Goal: Information Seeking & Learning: Learn about a topic

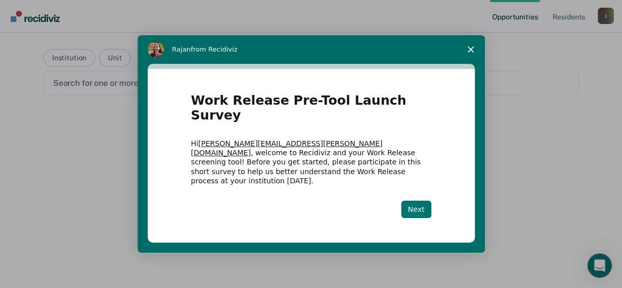
click at [419, 201] on button "Next" at bounding box center [416, 209] width 30 height 17
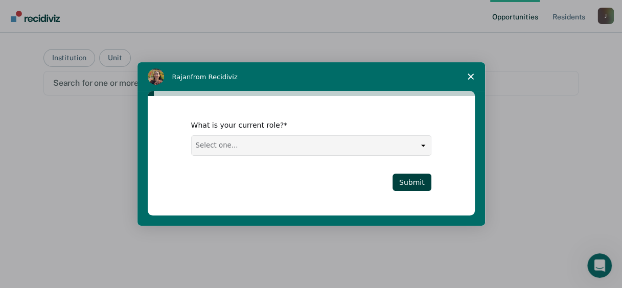
click at [261, 146] on select "Select one... Case Manager FUM Assistant Warden Warden" at bounding box center [311, 145] width 239 height 19
select select "Case Manager"
click at [192, 136] on select "Select one... Case Manager FUM Assistant Warden Warden" at bounding box center [311, 145] width 239 height 19
click at [423, 181] on button "Submit" at bounding box center [412, 182] width 39 height 17
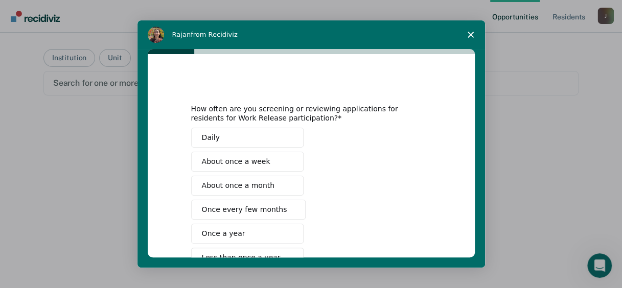
click at [238, 231] on button "Once a year" at bounding box center [247, 234] width 112 height 20
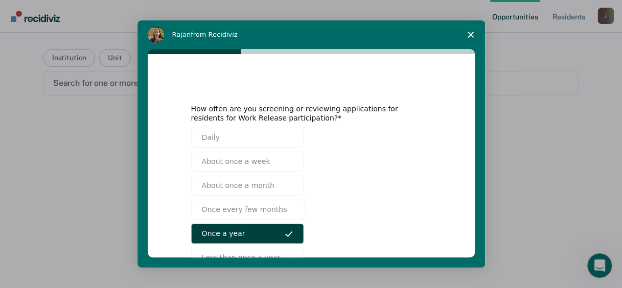
scroll to position [92, 0]
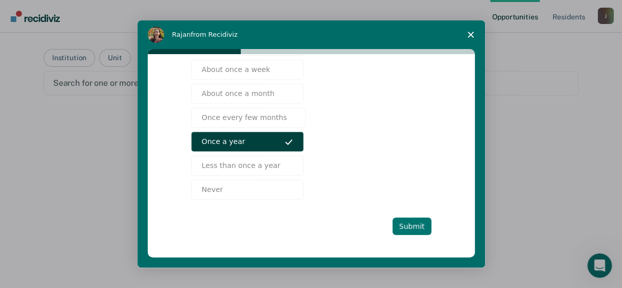
click at [401, 218] on button "Submit" at bounding box center [412, 226] width 39 height 17
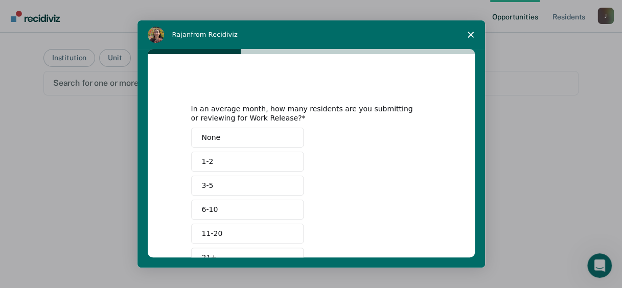
click at [214, 132] on span "None" at bounding box center [211, 137] width 19 height 11
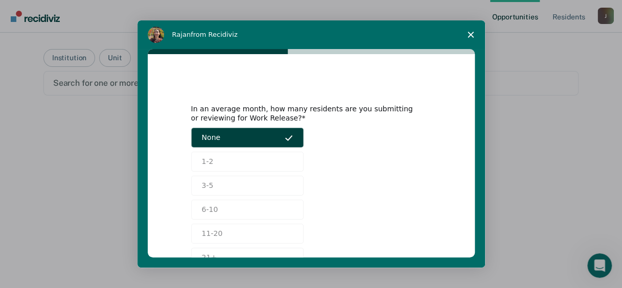
scroll to position [68, 0]
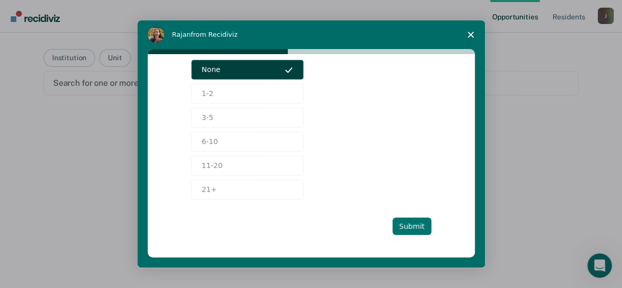
click at [405, 222] on button "Submit" at bounding box center [412, 226] width 39 height 17
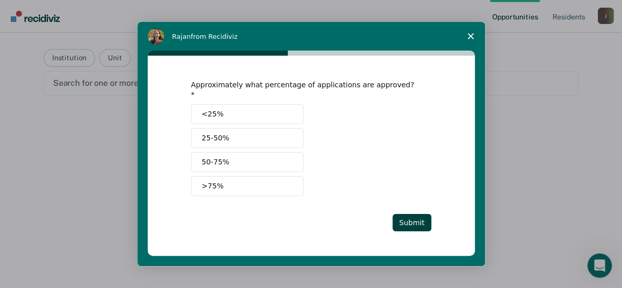
click at [228, 107] on button "<25%" at bounding box center [247, 114] width 112 height 20
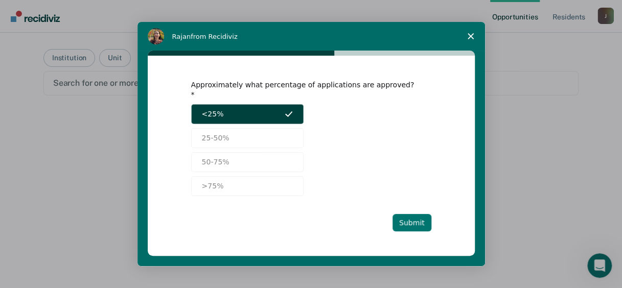
click at [424, 214] on button "Submit" at bounding box center [412, 222] width 39 height 17
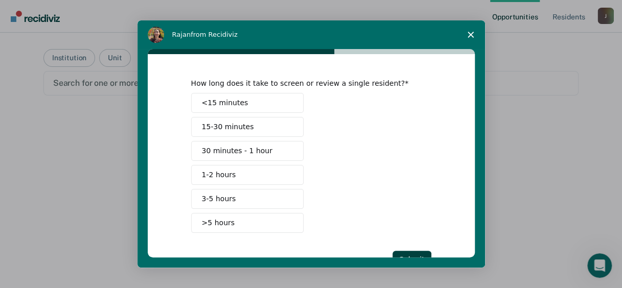
click at [243, 156] on button "30 minutes - 1 hour" at bounding box center [247, 151] width 112 height 20
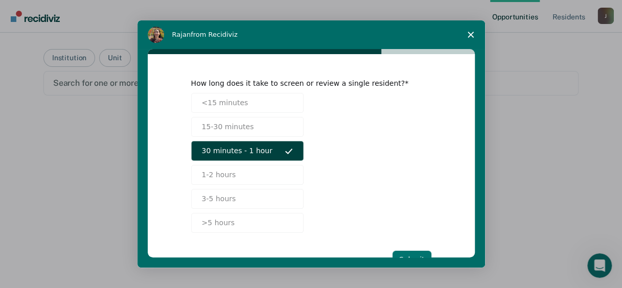
click at [418, 254] on button "Submit" at bounding box center [412, 259] width 39 height 17
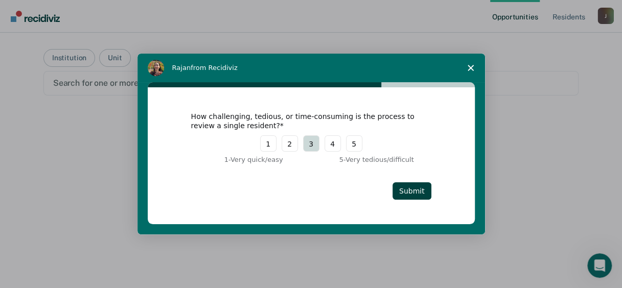
click at [304, 144] on button "3" at bounding box center [311, 144] width 16 height 16
click at [415, 183] on button "Submit" at bounding box center [412, 191] width 39 height 17
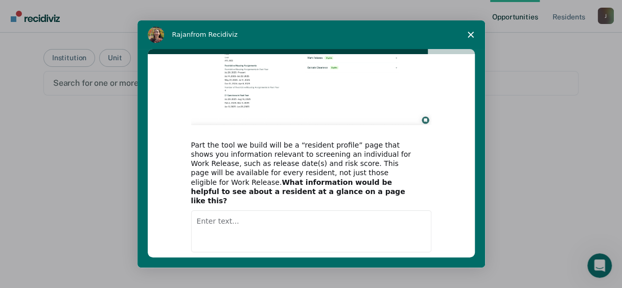
scroll to position [148, 0]
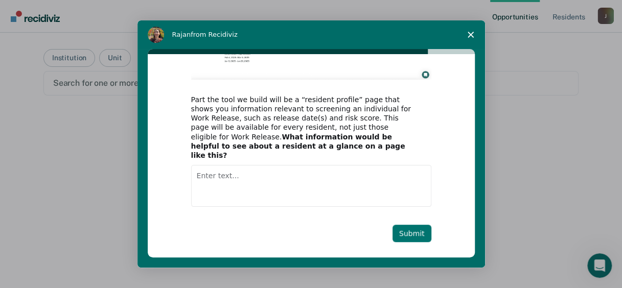
click at [402, 225] on button "Submit" at bounding box center [412, 233] width 39 height 17
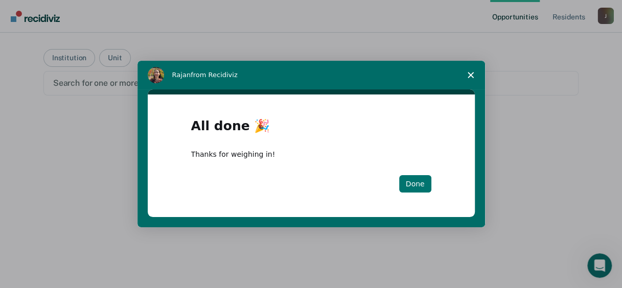
click at [416, 187] on button "Done" at bounding box center [415, 183] width 32 height 17
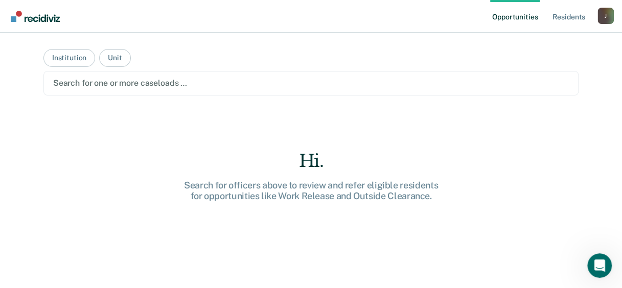
click at [149, 137] on main "Institution Unit Search for one or more caseloads … Hi. Search for officers abo…" at bounding box center [311, 148] width 560 height 231
click at [69, 61] on button "Institution" at bounding box center [69, 58] width 52 height 18
click at [51, 58] on button "Institution" at bounding box center [69, 58] width 52 height 18
click at [112, 58] on button "Unit" at bounding box center [114, 58] width 31 height 18
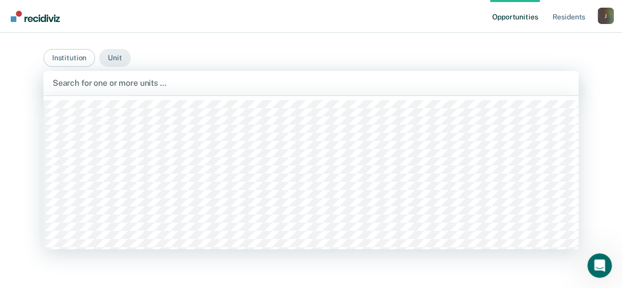
click at [75, 78] on div at bounding box center [311, 83] width 517 height 12
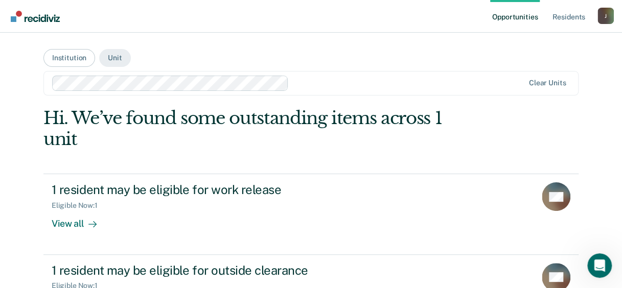
scroll to position [46, 0]
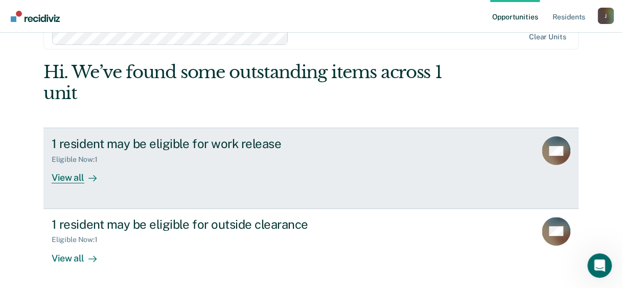
click at [58, 179] on div "View all" at bounding box center [80, 174] width 57 height 20
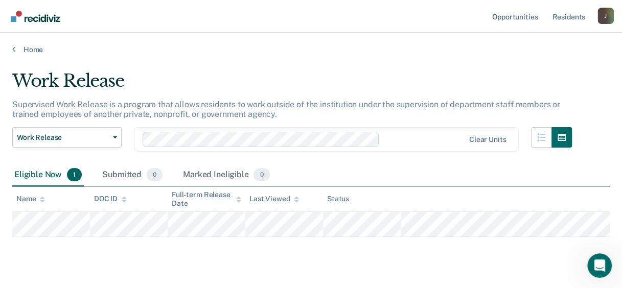
scroll to position [46, 0]
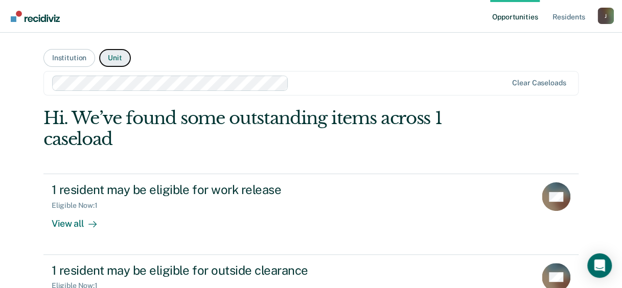
click at [108, 58] on button "Unit" at bounding box center [114, 58] width 31 height 18
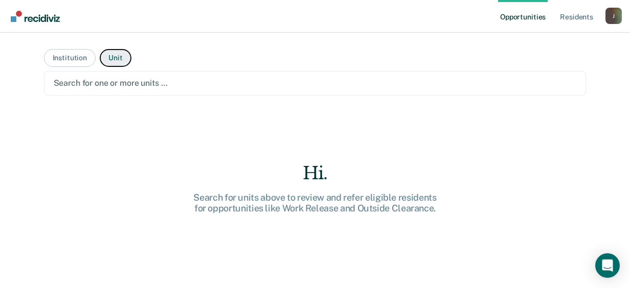
click at [105, 55] on button "Unit" at bounding box center [115, 58] width 31 height 18
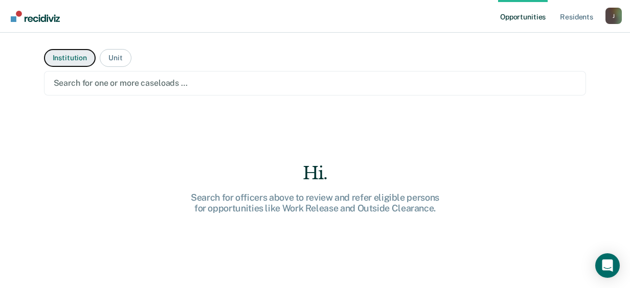
click at [61, 62] on button "Institution" at bounding box center [70, 58] width 52 height 18
click at [122, 154] on div "Hi. Search for institutions above to review and refer eligible residents for op…" at bounding box center [315, 195] width 543 height 174
click at [89, 58] on button "Institution" at bounding box center [70, 58] width 52 height 18
click at [87, 62] on button "Institution" at bounding box center [70, 58] width 52 height 18
click at [132, 184] on div "Hi. Search for institutions above to review and refer eligible residents for op…" at bounding box center [315, 195] width 543 height 174
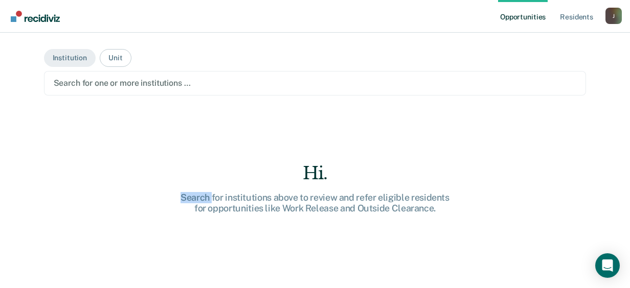
click at [132, 184] on div "Hi. Search for institutions above to review and refer eligible residents for op…" at bounding box center [315, 195] width 543 height 174
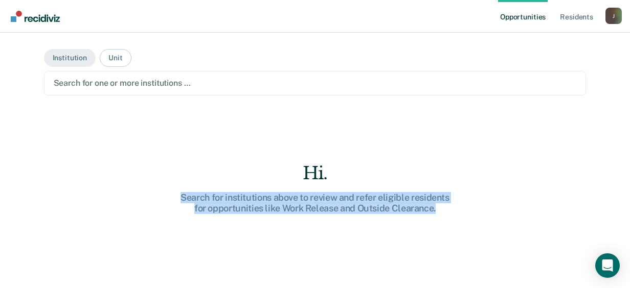
click at [132, 184] on div "Hi. Search for institutions above to review and refer eligible residents for op…" at bounding box center [315, 195] width 543 height 174
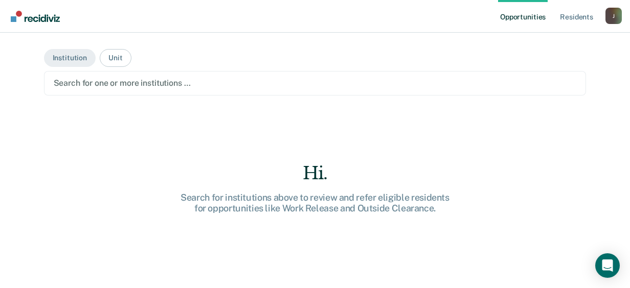
drag, startPoint x: 132, startPoint y: 184, endPoint x: 75, endPoint y: 174, distance: 57.7
click at [75, 174] on div "Hi. Search for institutions above to review and refer eligible residents for op…" at bounding box center [315, 195] width 543 height 174
click at [60, 59] on button "Institution" at bounding box center [70, 58] width 52 height 18
click at [119, 151] on div "Hi. Search for officers above to review and refer eligible persons for opportun…" at bounding box center [315, 195] width 543 height 174
click at [73, 61] on button "Institution" at bounding box center [70, 58] width 52 height 18
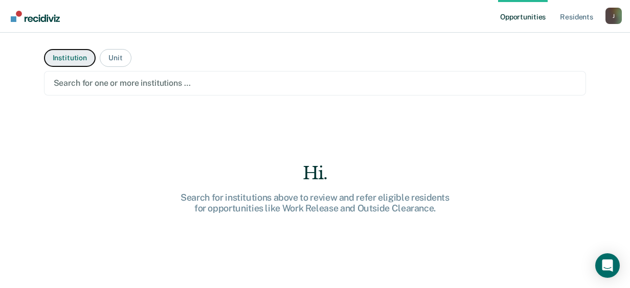
click at [73, 61] on button "Institution" at bounding box center [70, 58] width 52 height 18
click at [72, 55] on button "Institution" at bounding box center [70, 58] width 52 height 18
drag, startPoint x: 72, startPoint y: 55, endPoint x: 42, endPoint y: 106, distance: 59.3
click at [42, 106] on main "Institution Unit Search for one or more institutions … Hi. Search for instituti…" at bounding box center [315, 148] width 567 height 231
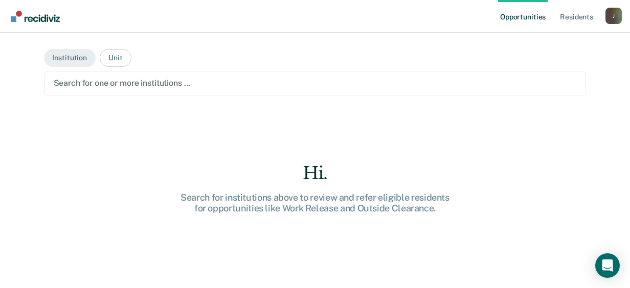
click at [42, 106] on main "Institution Unit Search for one or more institutions … Hi. Search for instituti…" at bounding box center [315, 148] width 567 height 231
drag, startPoint x: 42, startPoint y: 106, endPoint x: 12, endPoint y: 101, distance: 30.6
click at [8, 105] on div "Opportunities Resident s [PERSON_NAME][EMAIL_ADDRESS][PERSON_NAME][DOMAIN_NAME]…" at bounding box center [315, 144] width 630 height 288
click at [126, 57] on button "Unit" at bounding box center [115, 58] width 31 height 18
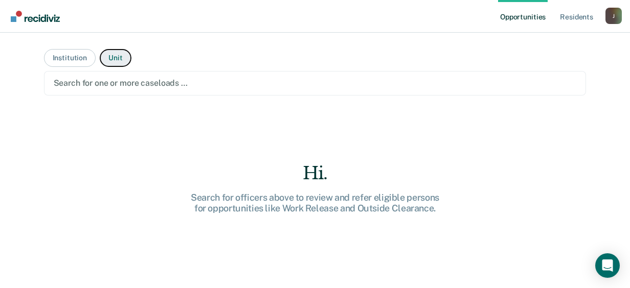
click at [126, 57] on button "Unit" at bounding box center [115, 58] width 31 height 18
click at [130, 149] on div "Hi. Search for officers above to review and refer eligible persons for opportun…" at bounding box center [315, 195] width 543 height 174
click at [53, 43] on main "Institution Unit Search for one or more caseloads … Hi. Search for officers abo…" at bounding box center [315, 148] width 567 height 231
click at [67, 57] on button "Institution" at bounding box center [70, 58] width 52 height 18
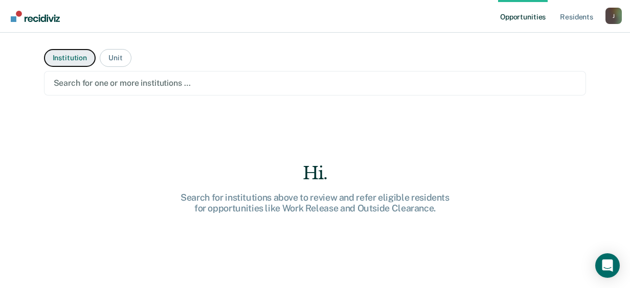
click at [67, 57] on button "Institution" at bounding box center [70, 58] width 52 height 18
click at [580, 18] on link "Resident s" at bounding box center [576, 16] width 37 height 33
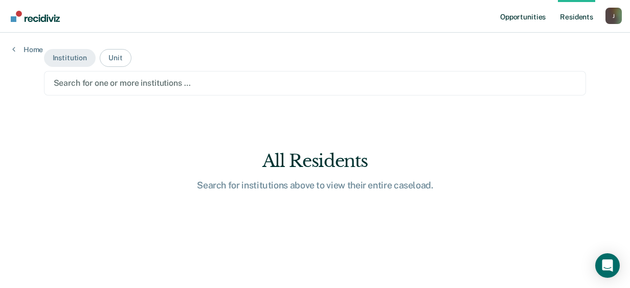
click at [524, 13] on link "Opportunities" at bounding box center [523, 16] width 50 height 33
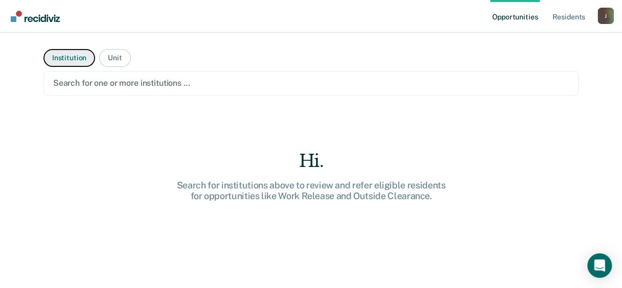
click at [54, 64] on button "Institution" at bounding box center [69, 58] width 52 height 18
click at [600, 16] on div "J" at bounding box center [606, 16] width 16 height 16
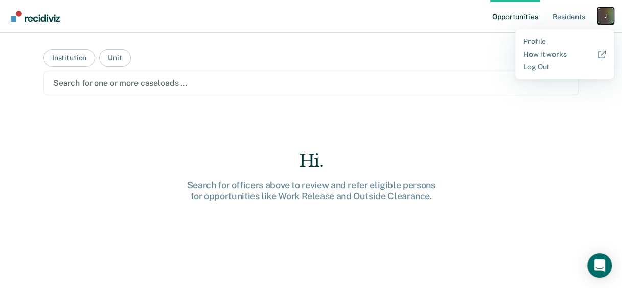
click at [600, 16] on div "J" at bounding box center [606, 16] width 16 height 16
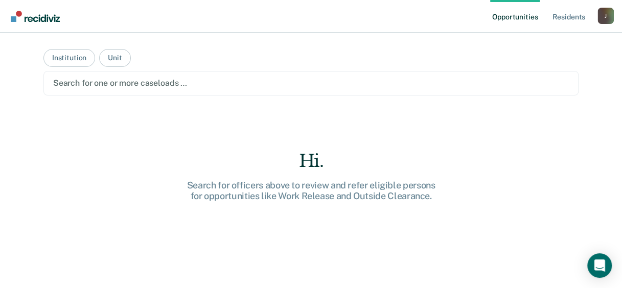
click at [337, 102] on main "Institution Unit Search for one or more caseloads … Hi. Search for officers abo…" at bounding box center [311, 148] width 560 height 231
click at [64, 62] on button "Institution" at bounding box center [69, 58] width 52 height 18
drag, startPoint x: 559, startPoint y: 0, endPoint x: 56, endPoint y: 204, distance: 542.7
click at [56, 204] on div "Hi. Search for institutions above to review and refer eligible residents for op…" at bounding box center [310, 238] width 535 height 174
click at [69, 57] on button "Institution" at bounding box center [69, 58] width 52 height 18
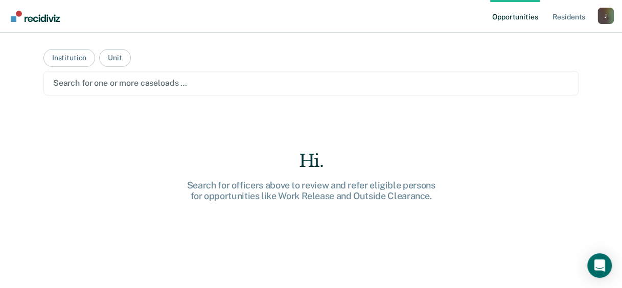
click at [103, 80] on div at bounding box center [311, 83] width 516 height 12
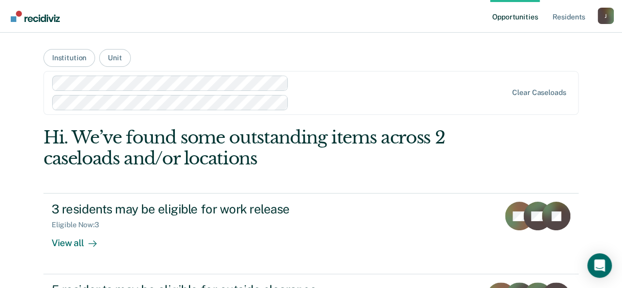
scroll to position [51, 0]
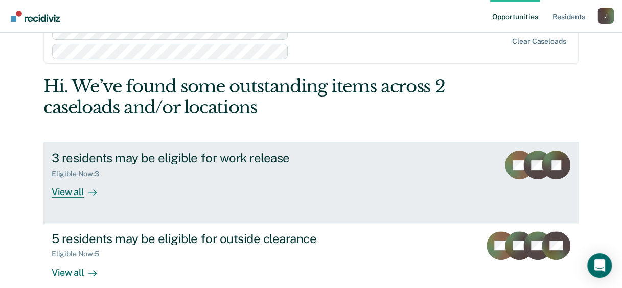
click at [76, 187] on div "View all" at bounding box center [80, 188] width 57 height 20
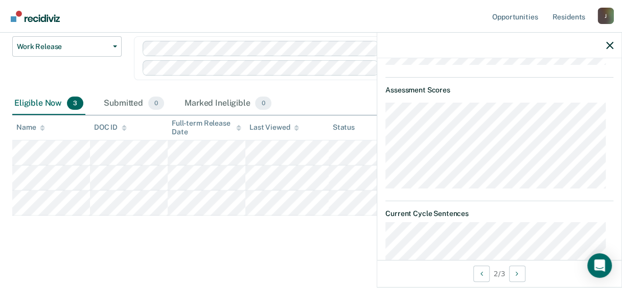
scroll to position [614, 0]
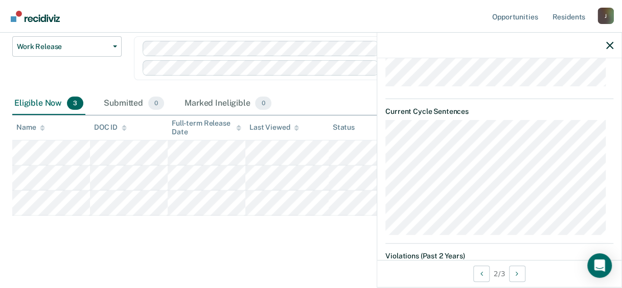
click at [231, 226] on div "Work Release Supervised Work Release is a program that allows residents to work…" at bounding box center [311, 113] width 598 height 266
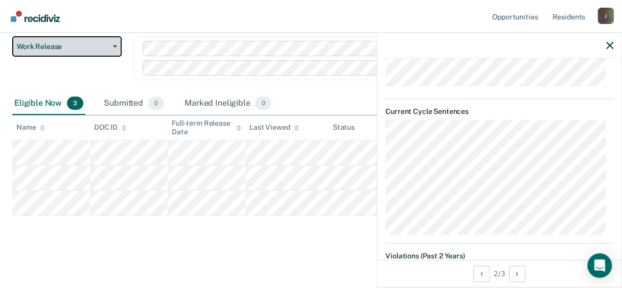
click at [117, 43] on button "Work Release" at bounding box center [66, 46] width 109 height 20
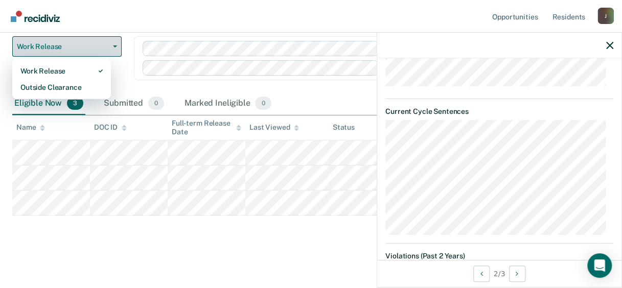
click at [117, 43] on button "Work Release" at bounding box center [66, 46] width 109 height 20
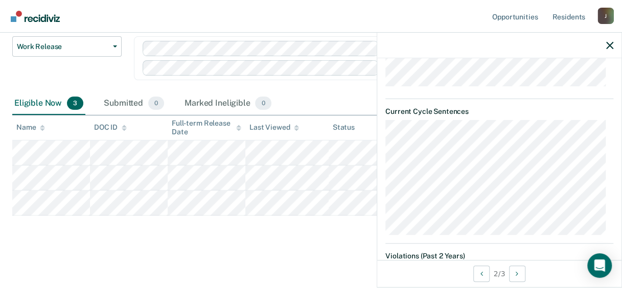
click at [142, 22] on nav "Opportunities Resident s [PERSON_NAME][EMAIL_ADDRESS][PERSON_NAME][DOMAIN_NAME]…" at bounding box center [311, 16] width 622 height 33
